Goal: Find contact information: Find contact information

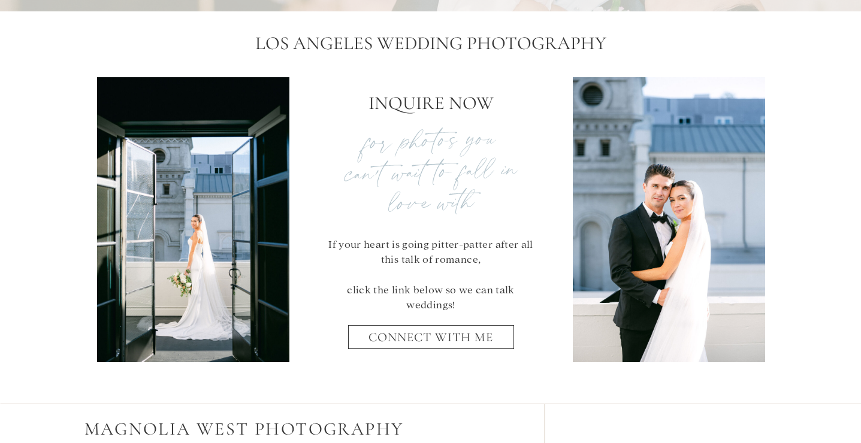
scroll to position [5131, 0]
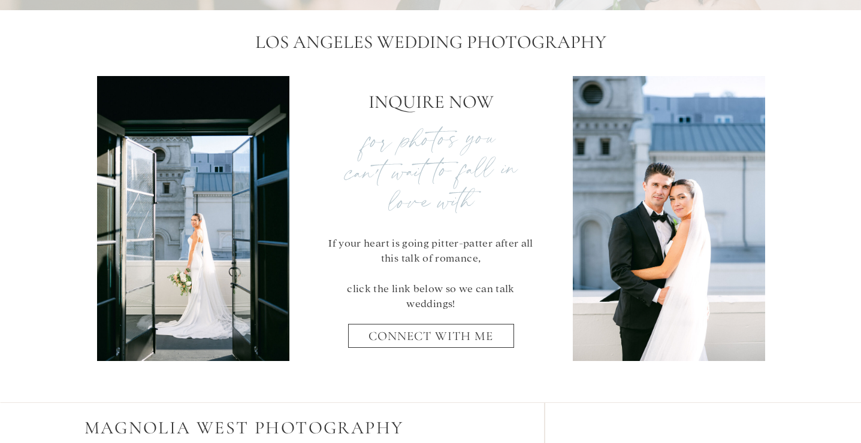
click at [293, 41] on h2 "Los Angeles Wedding Photography" at bounding box center [430, 44] width 437 height 26
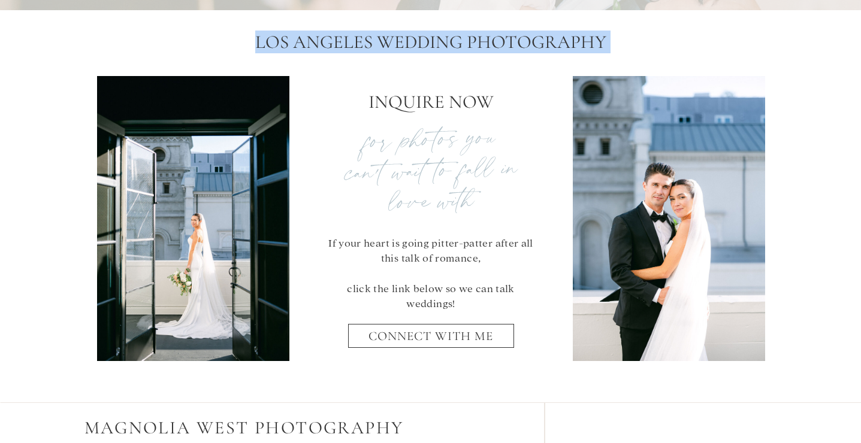
click at [293, 41] on h2 "Los Angeles Wedding Photography" at bounding box center [430, 44] width 437 height 26
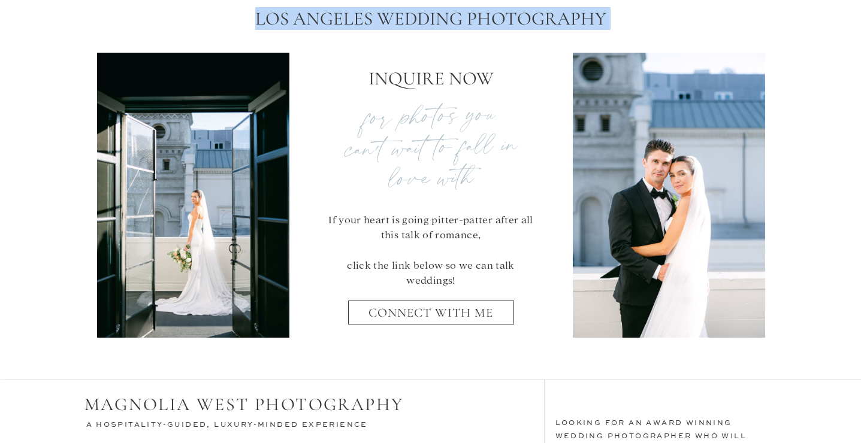
scroll to position [5169, 0]
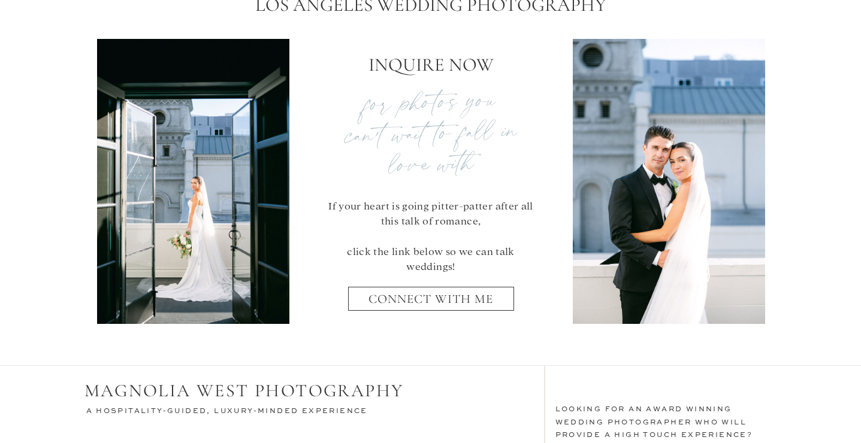
click at [344, 203] on p "If your heart is going pitter-patter after all this talk of romance, click the …" at bounding box center [431, 230] width 218 height 64
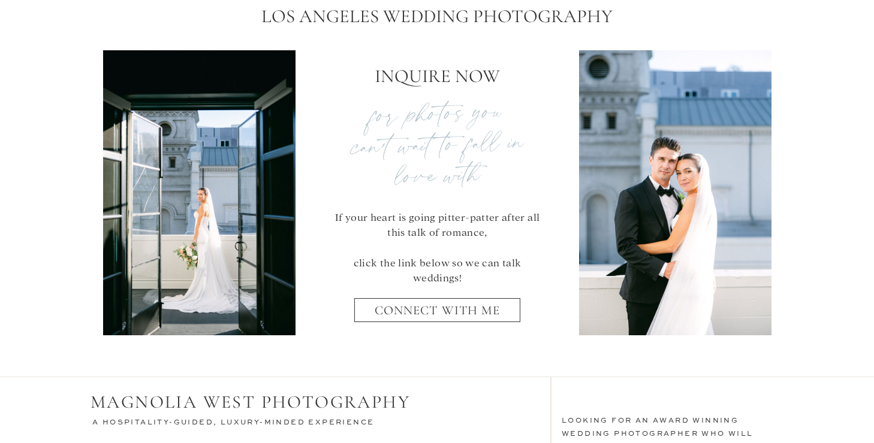
scroll to position [5173, 0]
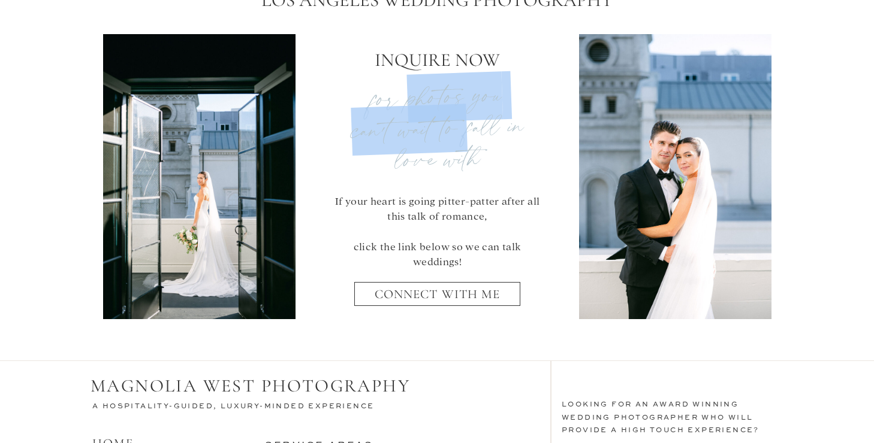
drag, startPoint x: 409, startPoint y: 84, endPoint x: 464, endPoint y: 139, distance: 77.5
click at [464, 139] on p "for photos you can't wait to fall in love with" at bounding box center [437, 118] width 216 height 78
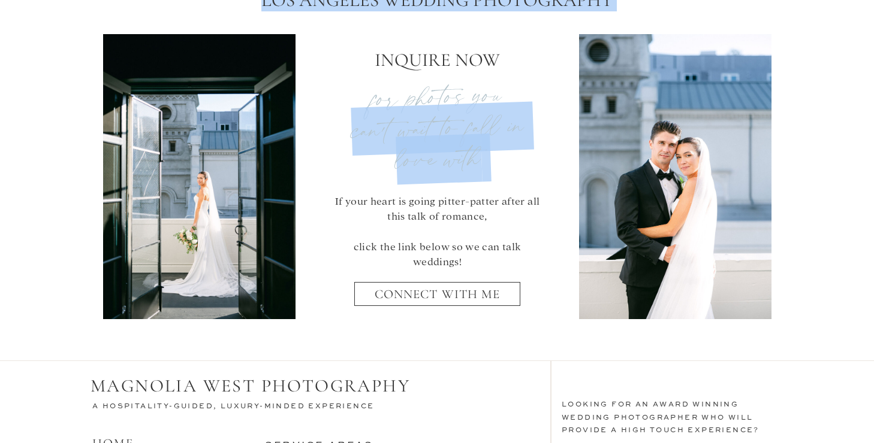
drag, startPoint x: 375, startPoint y: 62, endPoint x: 467, endPoint y: 159, distance: 133.9
click at [480, 173] on div "If your heart is going pitter-patter after all this talk of romance, click the …" at bounding box center [436, 160] width 719 height 385
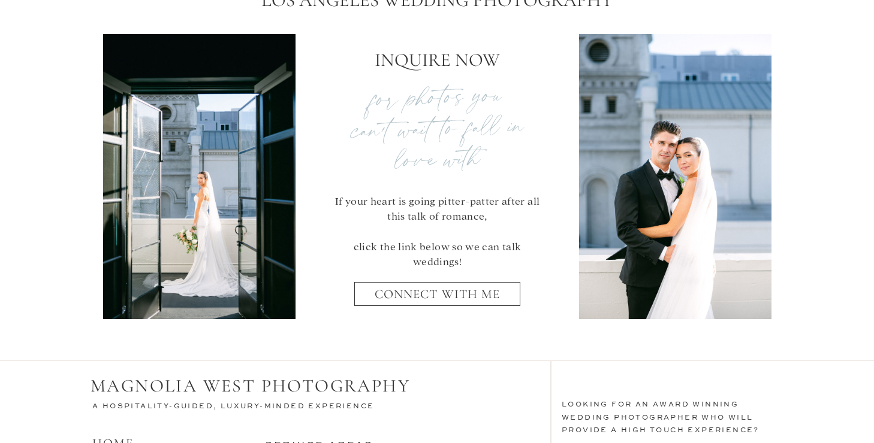
click at [381, 64] on p "INQUIRE NOW" at bounding box center [437, 57] width 461 height 23
drag, startPoint x: 381, startPoint y: 56, endPoint x: 488, endPoint y: 70, distance: 108.7
click at [488, 69] on p "INQUIRE NOW" at bounding box center [437, 57] width 461 height 23
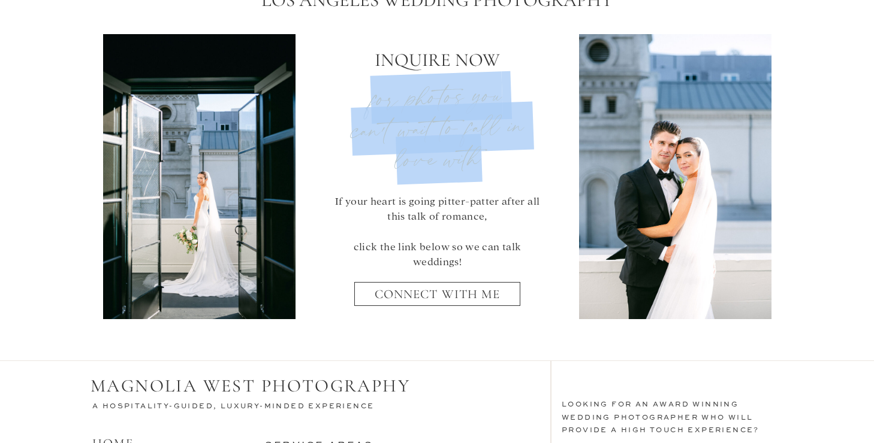
drag, startPoint x: 365, startPoint y: 102, endPoint x: 479, endPoint y: 153, distance: 125.0
click at [479, 153] on p "for photos you can't wait to fall in love with" at bounding box center [437, 118] width 216 height 78
copy p "for photos you can't wait to fall in love with"
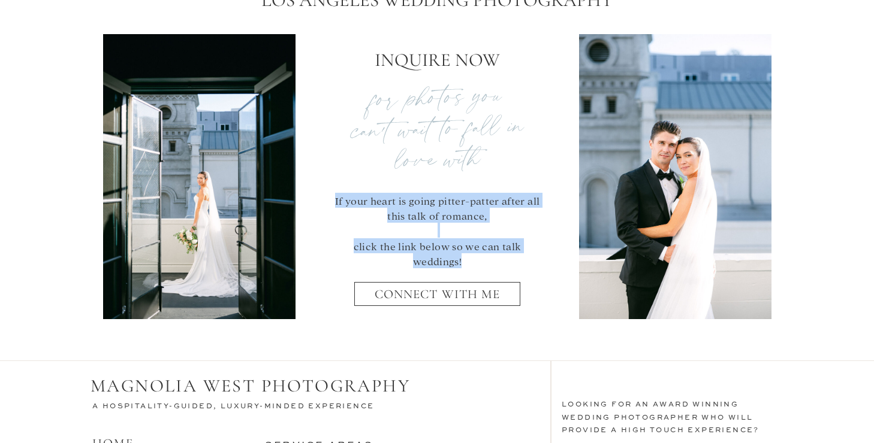
drag, startPoint x: 336, startPoint y: 200, endPoint x: 545, endPoint y: 244, distance: 213.8
click at [545, 244] on p "If your heart is going pitter-patter after all this talk of romance, click the …" at bounding box center [437, 225] width 218 height 64
copy p "If your heart is going pitter-patter after all this talk of romance, click the …"
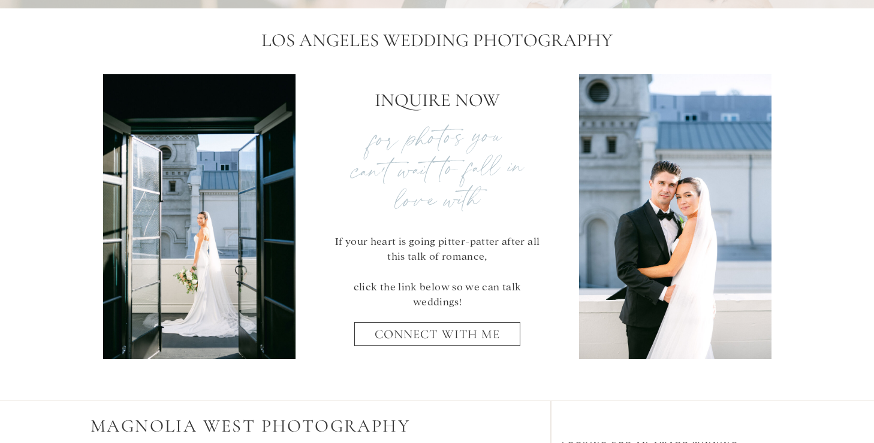
scroll to position [4885, 0]
